Goal: Information Seeking & Learning: Learn about a topic

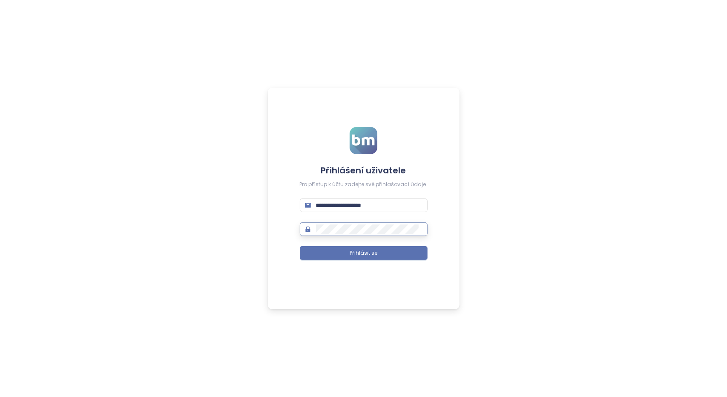
type input "**********"
click at [365, 252] on span "Přihlásit se" at bounding box center [363, 253] width 28 height 8
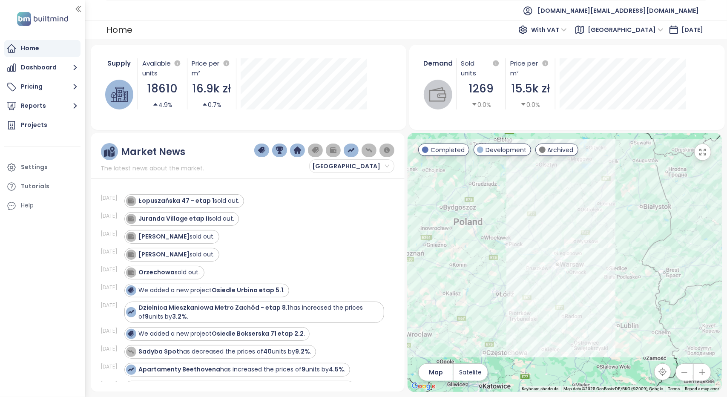
click at [628, 26] on span "[GEOGRAPHIC_DATA]" at bounding box center [625, 29] width 76 height 13
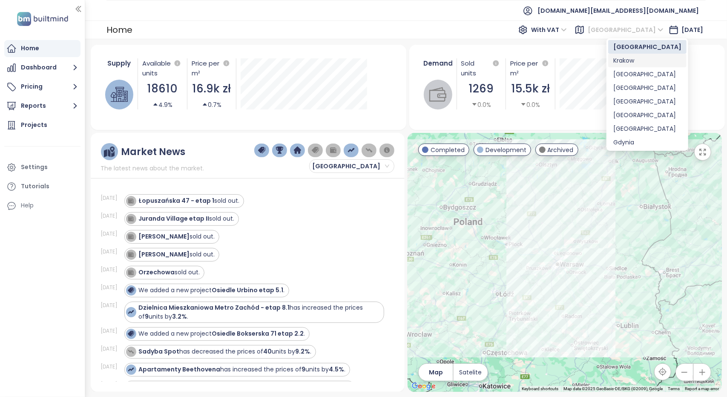
click at [622, 63] on div "Krakow" at bounding box center [647, 60] width 68 height 9
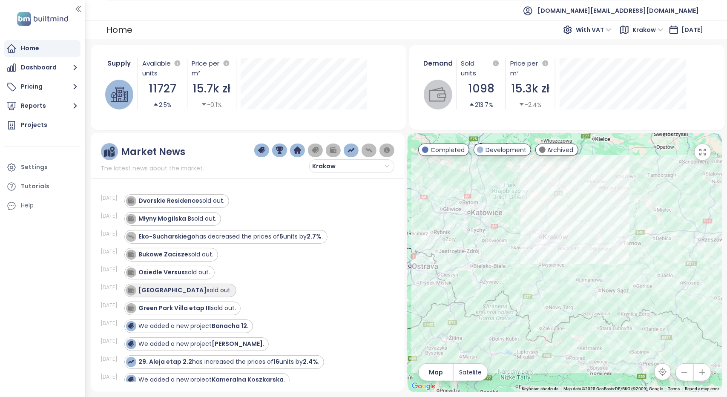
click at [171, 287] on strong "[GEOGRAPHIC_DATA]" at bounding box center [173, 290] width 68 height 9
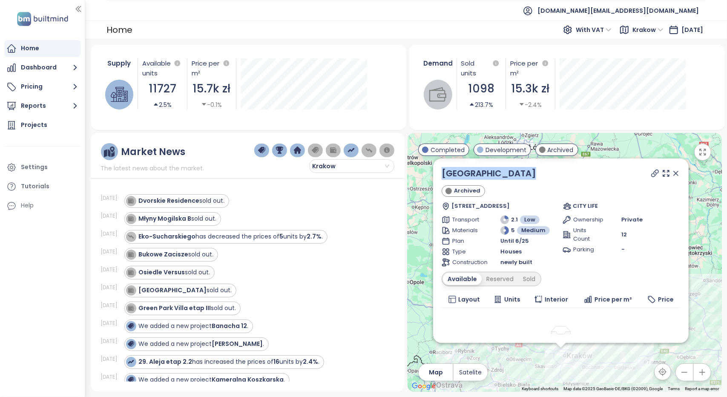
drag, startPoint x: 531, startPoint y: 174, endPoint x: 440, endPoint y: 177, distance: 91.5
click at [440, 177] on div "[GEOGRAPHIC_DATA] Archived [STREET_ADDRESS] LIFE Transport 2.1 Low Materials 5 …" at bounding box center [560, 250] width 255 height 184
copy link "[GEOGRAPHIC_DATA]"
click at [651, 174] on icon at bounding box center [654, 173] width 7 height 7
click at [185, 271] on strong "Osiedle Versus" at bounding box center [162, 272] width 46 height 9
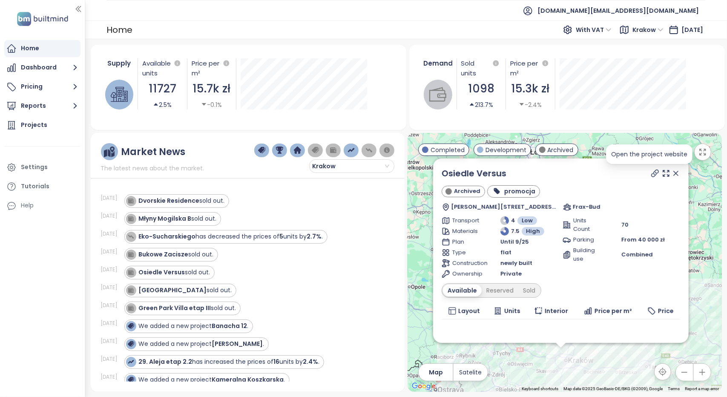
click at [650, 174] on icon at bounding box center [654, 173] width 9 height 9
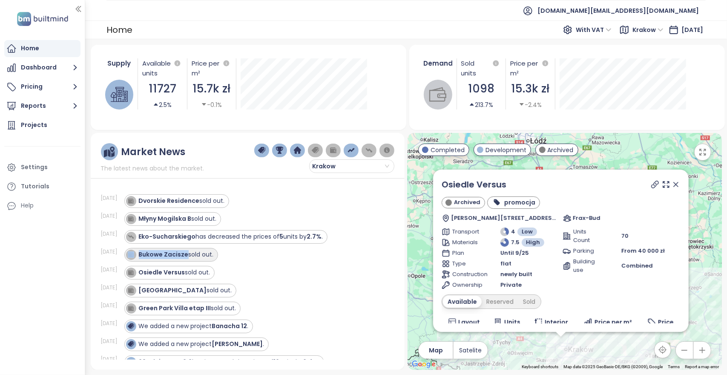
drag, startPoint x: 191, startPoint y: 253, endPoint x: 141, endPoint y: 253, distance: 49.4
click at [141, 253] on div "Bukowe Zacisze sold out." at bounding box center [170, 254] width 88 height 10
copy div "Bukowe Zacisze"
click at [180, 250] on strong "Bukowe Zacisze" at bounding box center [164, 254] width 50 height 9
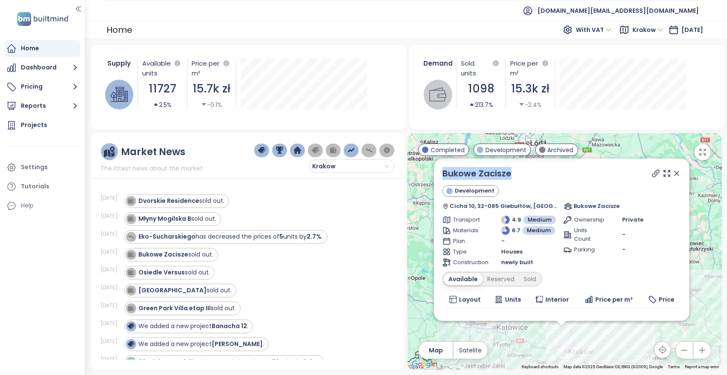
drag, startPoint x: 510, startPoint y: 173, endPoint x: 440, endPoint y: 174, distance: 70.7
click at [440, 174] on div "Bukowe Zacisze Development Cicha 10, 32-085 Giebułtów, [GEOGRAPHIC_DATA] Bukowe…" at bounding box center [561, 239] width 255 height 162
copy link "Bukowe Zacisze"
click at [651, 174] on icon at bounding box center [655, 173] width 9 height 9
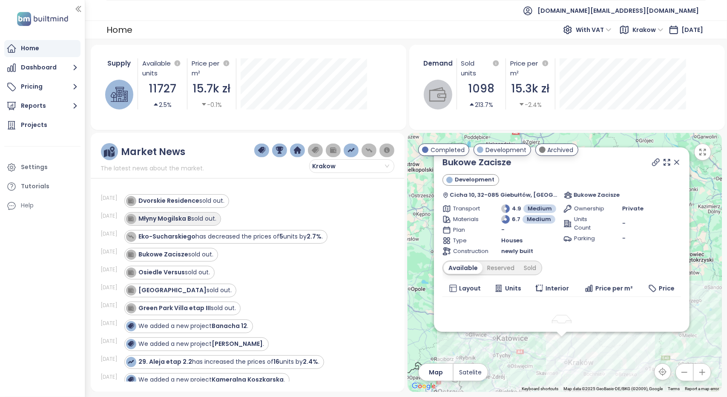
click at [192, 220] on strong "Młyny Mogilska B" at bounding box center [165, 218] width 53 height 9
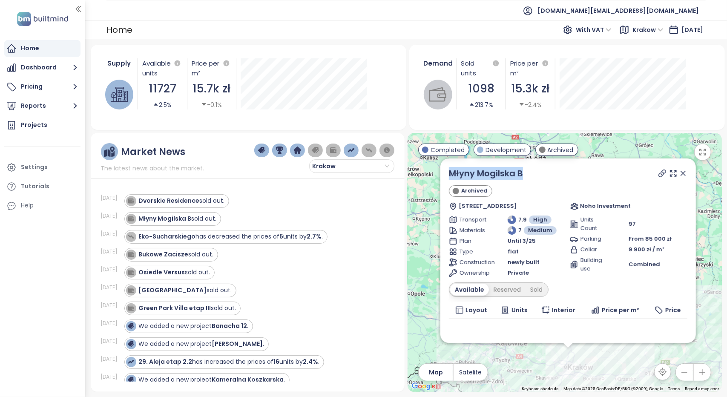
drag, startPoint x: 533, startPoint y: 173, endPoint x: 442, endPoint y: 171, distance: 91.5
click at [442, 171] on div "Młyny Mogilska B Archived [STREET_ADDRESS] Noho Investment Transport 7.9 High M…" at bounding box center [567, 250] width 255 height 184
copy link "Młyny Mogilska B"
click at [658, 174] on icon at bounding box center [662, 173] width 9 height 9
drag, startPoint x: 201, startPoint y: 201, endPoint x: 144, endPoint y: 202, distance: 57.0
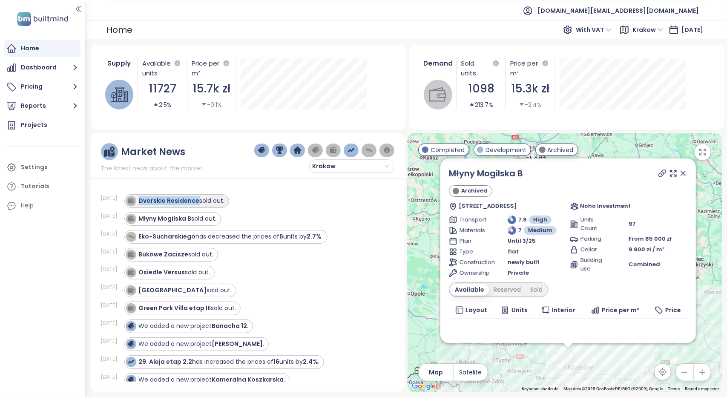
click at [144, 202] on div "Dvorskie Residence sold out." at bounding box center [182, 200] width 86 height 9
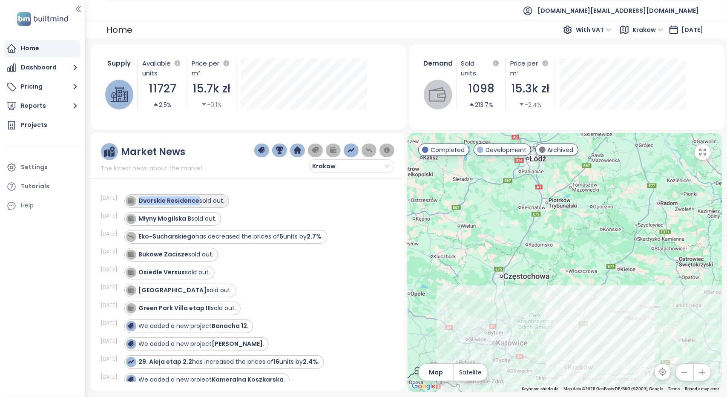
copy strong "Dvorskie Residence"
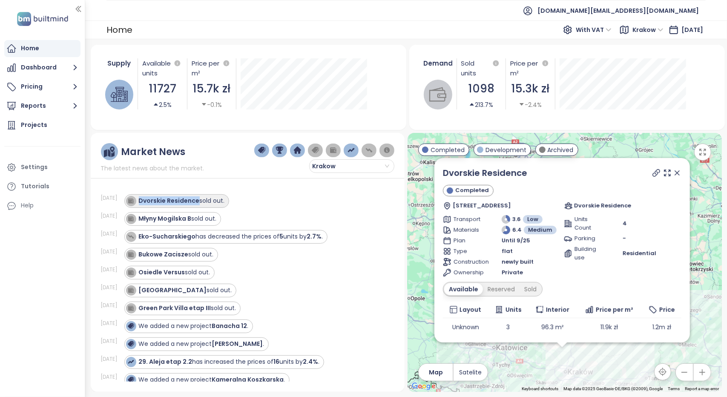
click at [167, 200] on strong "Dvorskie Residence" at bounding box center [169, 200] width 61 height 9
click at [652, 173] on icon at bounding box center [656, 173] width 9 height 9
click at [652, 172] on icon at bounding box center [655, 173] width 7 height 7
click at [678, 3] on span "[DOMAIN_NAME][EMAIL_ADDRESS][DOMAIN_NAME]" at bounding box center [617, 10] width 161 height 20
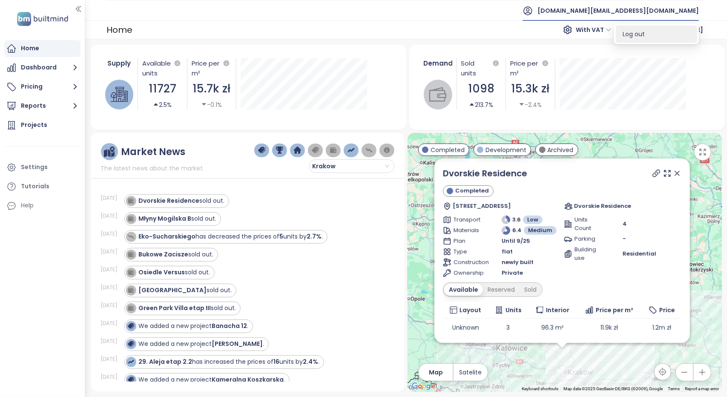
click at [649, 35] on li "Log out" at bounding box center [655, 34] width 81 height 17
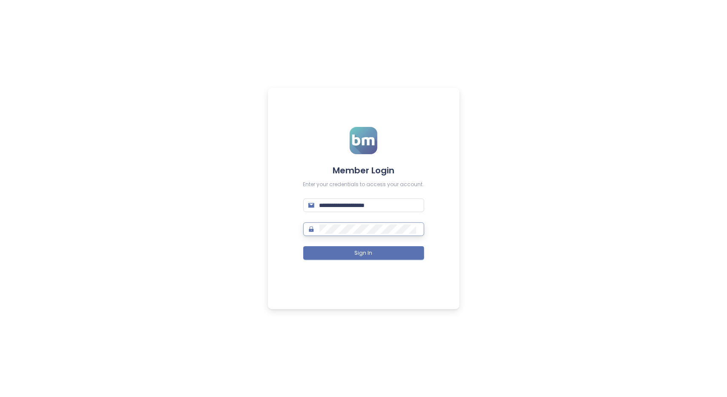
type input "**********"
click at [374, 254] on button "Sign In" at bounding box center [363, 253] width 121 height 14
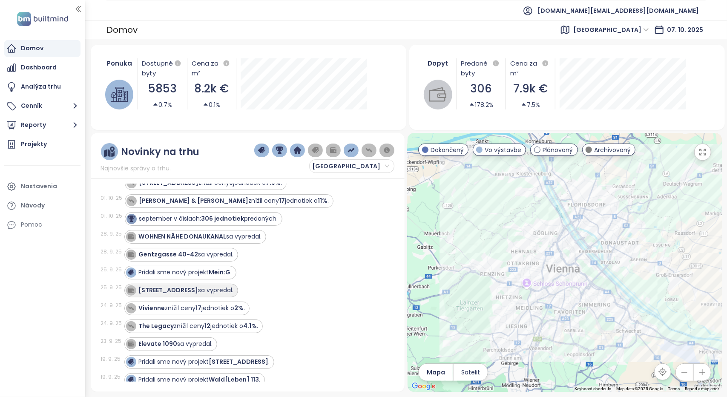
scroll to position [43, 0]
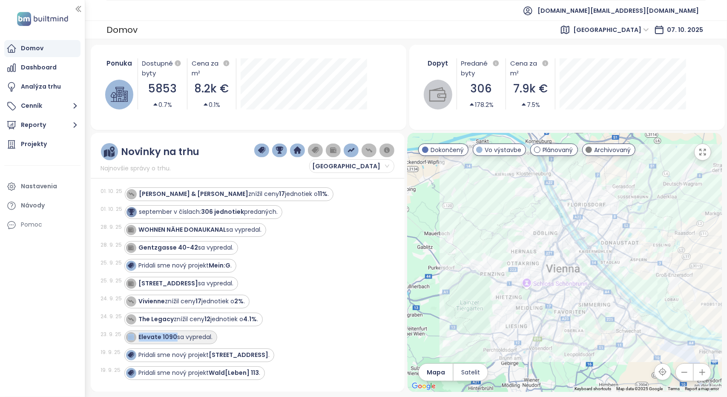
drag, startPoint x: 175, startPoint y: 334, endPoint x: 136, endPoint y: 334, distance: 39.2
click at [136, 334] on div "Elevate 1090 sa vypredal." at bounding box center [169, 337] width 87 height 10
copy div "Elevate 1090"
click at [627, 26] on span "[GEOGRAPHIC_DATA]" at bounding box center [611, 29] width 76 height 13
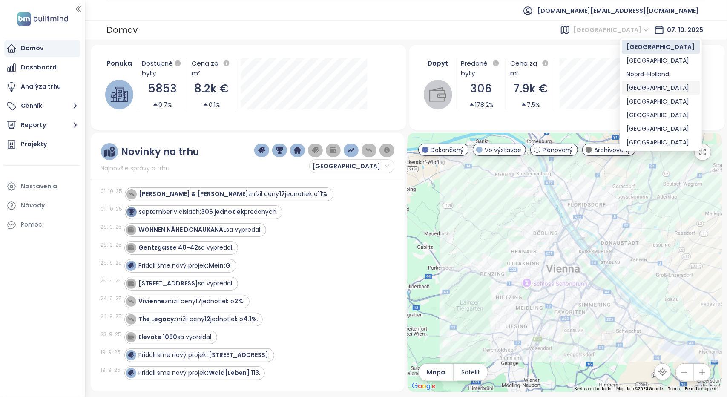
click at [638, 91] on div "[GEOGRAPHIC_DATA]" at bounding box center [661, 87] width 68 height 9
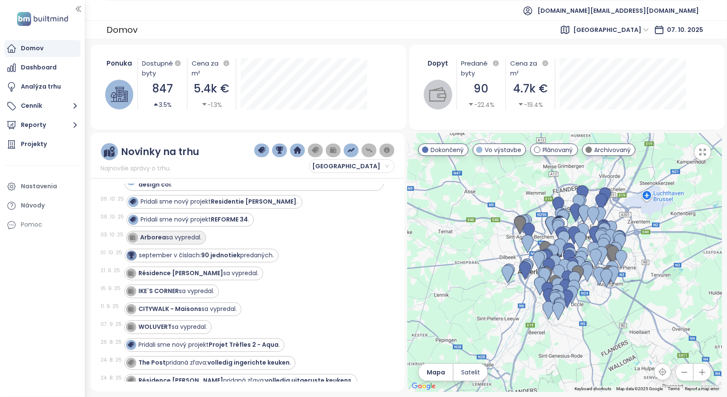
scroll to position [0, 0]
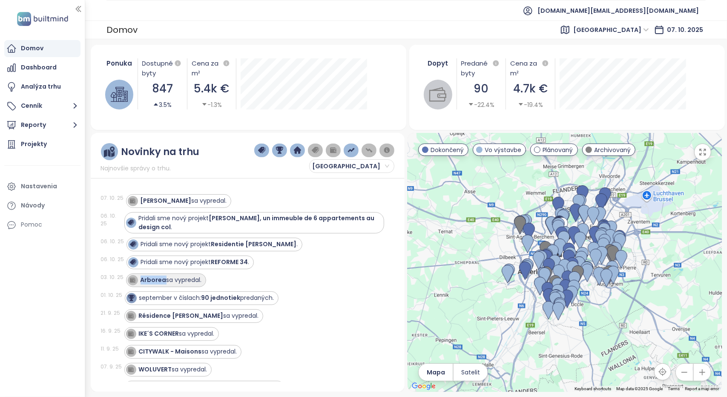
drag, startPoint x: 163, startPoint y: 280, endPoint x: 140, endPoint y: 278, distance: 23.0
click at [140, 278] on strong "Arborea" at bounding box center [153, 279] width 26 height 9
copy strong "Arborea"
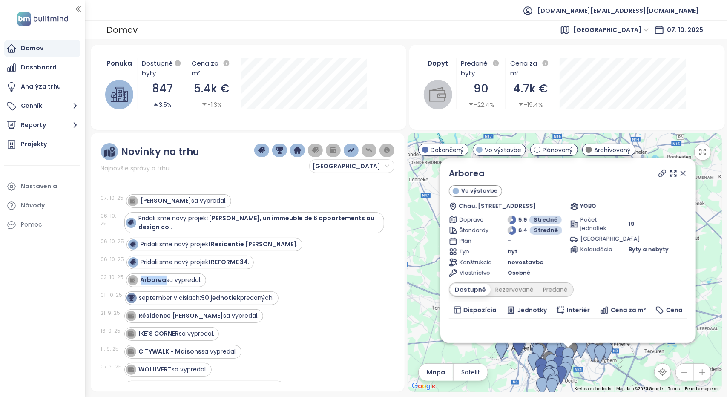
copy strong "Arborea"
click at [149, 201] on strong "[PERSON_NAME]" at bounding box center [165, 200] width 51 height 9
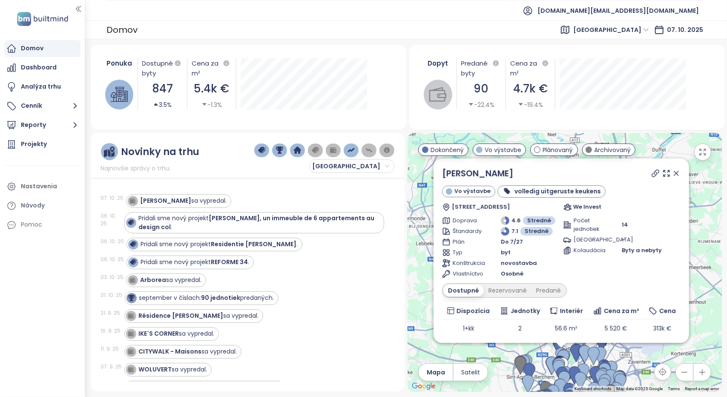
click at [654, 177] on div at bounding box center [664, 173] width 31 height 13
click at [651, 176] on icon at bounding box center [655, 173] width 9 height 9
click at [421, 12] on ul "[DOMAIN_NAME][EMAIL_ADDRESS][DOMAIN_NAME]" at bounding box center [405, 10] width 599 height 21
click at [633, 14] on span "[DOMAIN_NAME][EMAIL_ADDRESS][DOMAIN_NAME]" at bounding box center [617, 10] width 161 height 20
click at [639, 33] on span "Odhlásiť sa" at bounding box center [638, 34] width 34 height 9
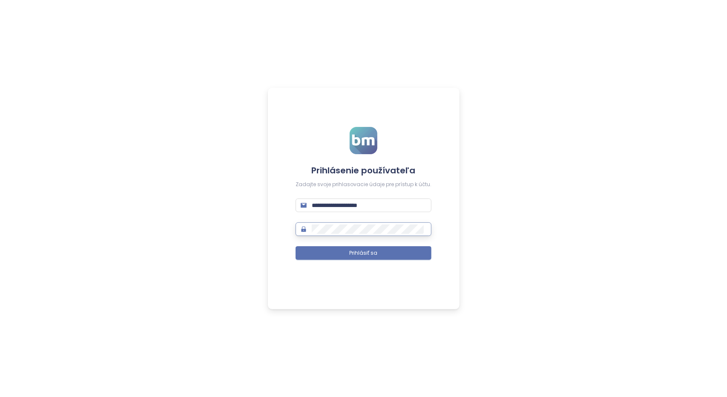
type input "**********"
click at [373, 257] on button "Prihlásiť sa" at bounding box center [363, 253] width 136 height 14
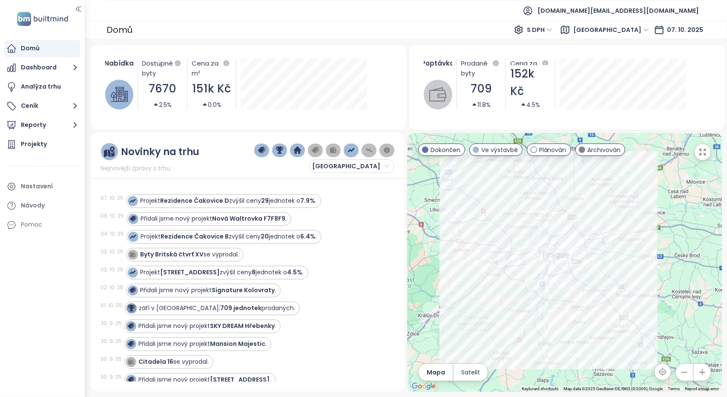
click at [638, 32] on span "[GEOGRAPHIC_DATA]" at bounding box center [611, 29] width 76 height 13
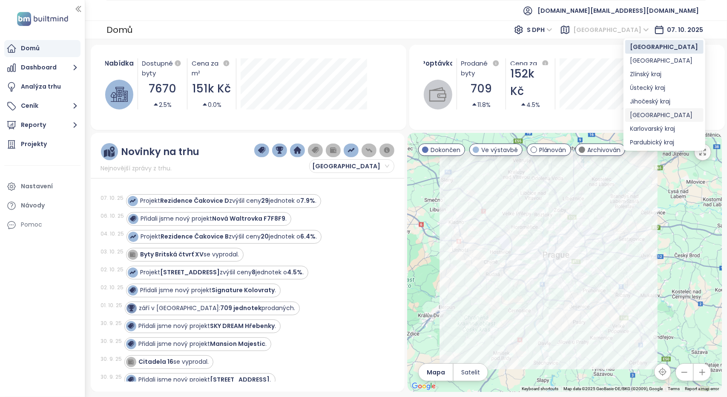
click at [658, 116] on div "[GEOGRAPHIC_DATA]" at bounding box center [664, 114] width 68 height 9
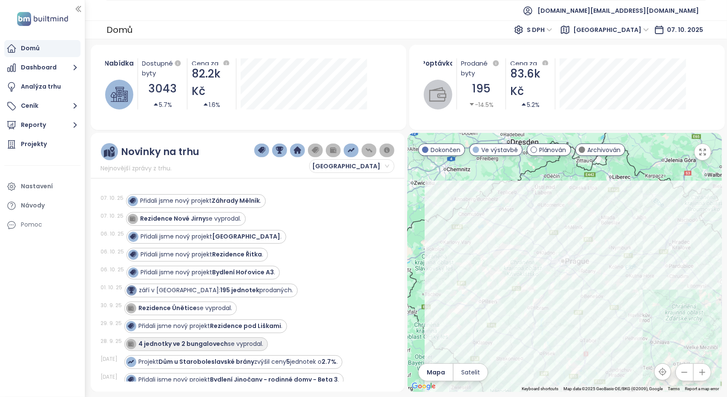
click at [163, 341] on strong "4 jednotky ve 2 bungalovech" at bounding box center [183, 343] width 89 height 9
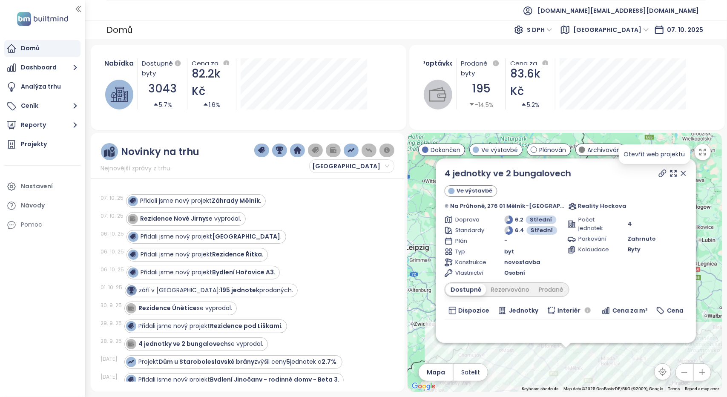
click at [658, 173] on icon at bounding box center [662, 173] width 9 height 9
click at [180, 309] on strong "Rezidence Únětice" at bounding box center [168, 307] width 58 height 9
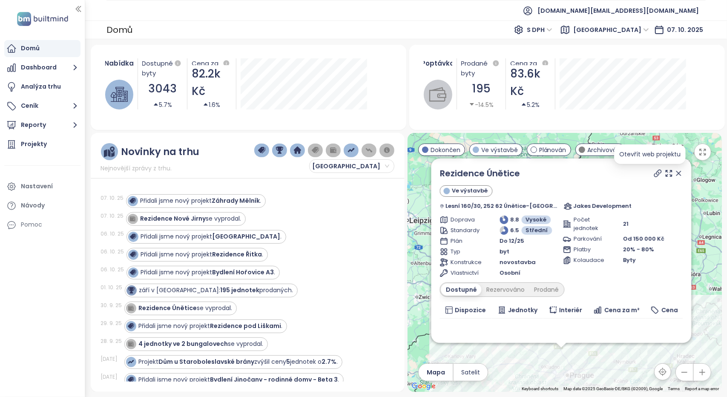
click at [653, 169] on icon at bounding box center [657, 173] width 9 height 9
click at [172, 217] on strong "Rezidence Nové Jirny" at bounding box center [173, 218] width 66 height 9
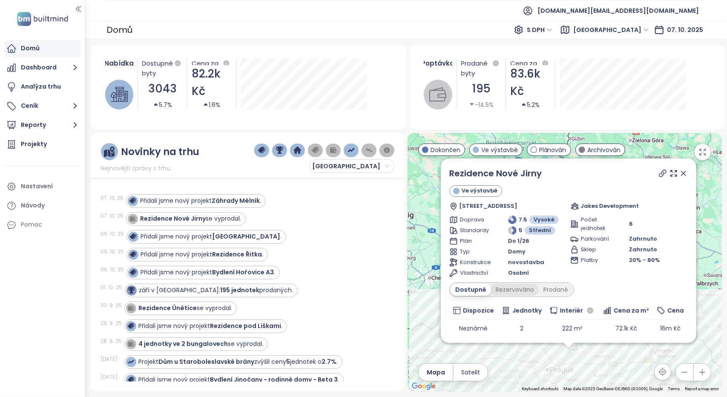
click at [510, 288] on div "Rezervováno" at bounding box center [515, 289] width 48 height 12
click at [547, 290] on div "Prodané" at bounding box center [556, 289] width 34 height 12
click at [658, 173] on icon at bounding box center [662, 173] width 9 height 9
drag, startPoint x: 548, startPoint y: 173, endPoint x: 444, endPoint y: 174, distance: 103.4
click at [444, 174] on div "Rezidence Nové Jirny Ve výstavbě Hlavní 10, 250 90 Jirny-[GEOGRAPHIC_DATA], Cze…" at bounding box center [568, 250] width 255 height 184
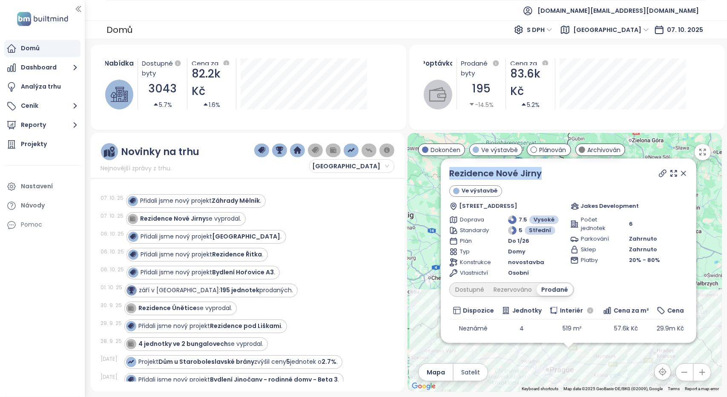
copy link "Rezidence Nové Jirny"
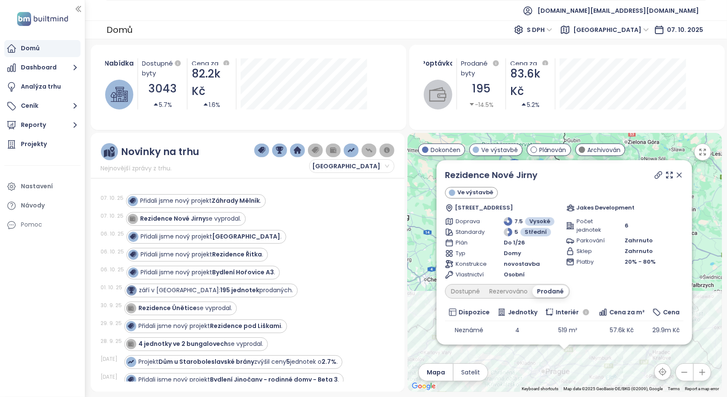
drag, startPoint x: 426, startPoint y: 277, endPoint x: 422, endPoint y: 303, distance: 26.6
click at [422, 303] on div "Rezidence Nové Jirny Ve výstavbě Hlavní 10, 250 90 Jirny-[GEOGRAPHIC_DATA], Cze…" at bounding box center [564, 262] width 314 height 259
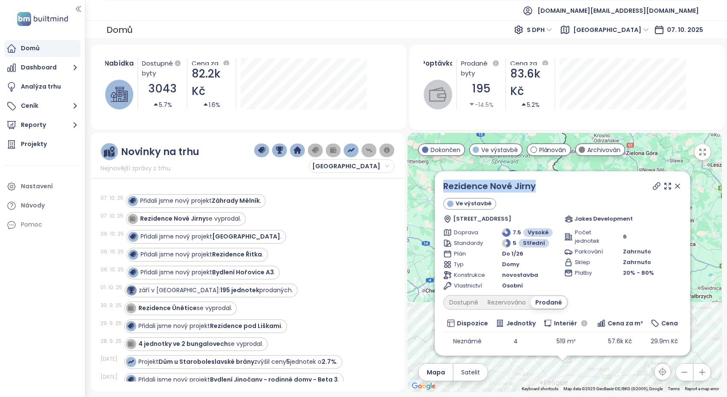
drag, startPoint x: 543, startPoint y: 184, endPoint x: 441, endPoint y: 187, distance: 102.6
click at [441, 187] on div "Rezidence Nové Jirny Ve výstavbě Hlavní 10, 250 90 Jirny-[GEOGRAPHIC_DATA], Cze…" at bounding box center [562, 263] width 255 height 184
copy link "Rezidence Nové Jirny"
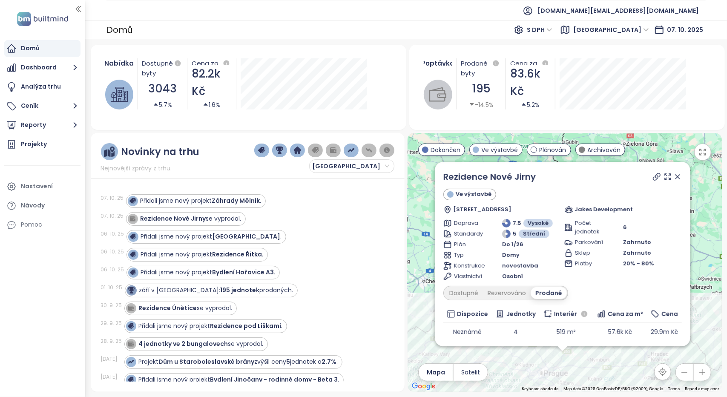
click at [381, 11] on ul "[DOMAIN_NAME][EMAIL_ADDRESS][DOMAIN_NAME]" at bounding box center [405, 10] width 599 height 21
click at [653, 178] on icon at bounding box center [656, 176] width 9 height 9
click at [661, 9] on span "[DOMAIN_NAME][EMAIL_ADDRESS][DOMAIN_NAME]" at bounding box center [617, 10] width 161 height 20
click at [632, 35] on span "Odhlásit se" at bounding box center [637, 34] width 33 height 9
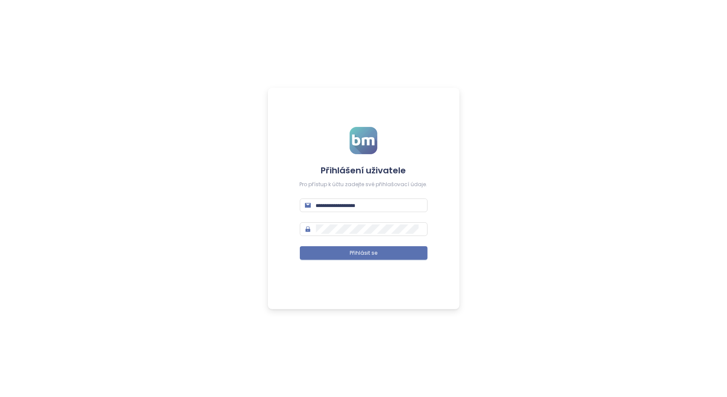
type input "**********"
